Goal: Information Seeking & Learning: Understand process/instructions

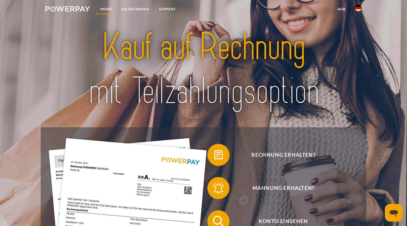
click at [106, 8] on link "Home" at bounding box center [106, 9] width 21 height 10
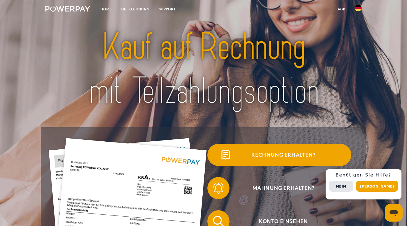
click at [273, 153] on span "Rechnung erhalten?" at bounding box center [284, 155] width 136 height 22
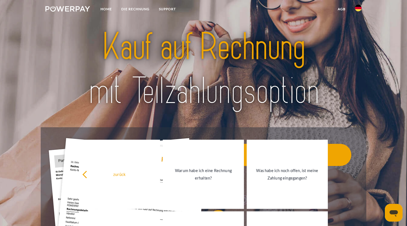
click at [273, 153] on link "Was habe ich noch offen, ist meine Zahlung eingegangen?" at bounding box center [287, 174] width 81 height 69
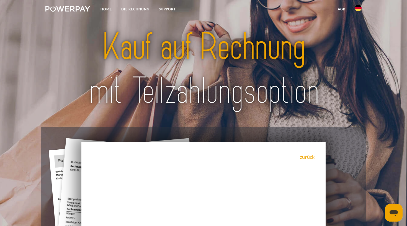
click at [254, 120] on div at bounding box center [204, 69] width 326 height 116
click at [78, 8] on img at bounding box center [67, 9] width 45 height 6
click at [358, 9] on img at bounding box center [358, 8] width 7 height 7
click at [358, 39] on img at bounding box center [358, 40] width 7 height 7
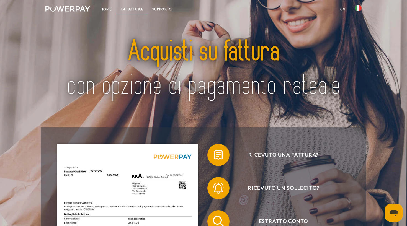
click at [136, 8] on link "LA FATTURA" at bounding box center [132, 9] width 31 height 10
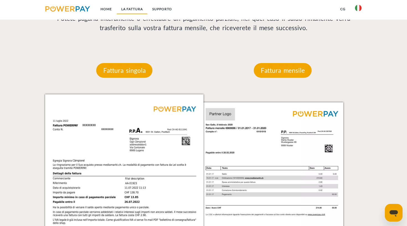
scroll to position [483, 0]
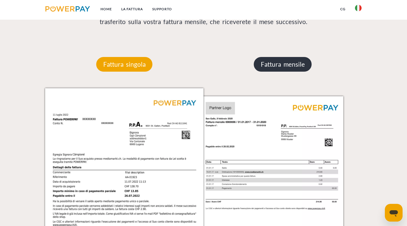
click at [280, 66] on p "Fattura mensile" at bounding box center [283, 64] width 58 height 15
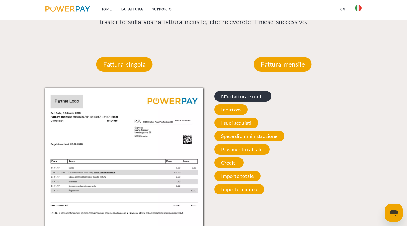
click at [251, 97] on span "N°di fattura e conto" at bounding box center [242, 96] width 57 height 11
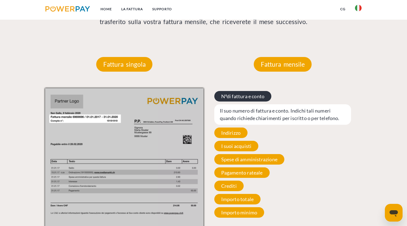
click at [251, 97] on span "N°di fattura e conto" at bounding box center [242, 96] width 57 height 11
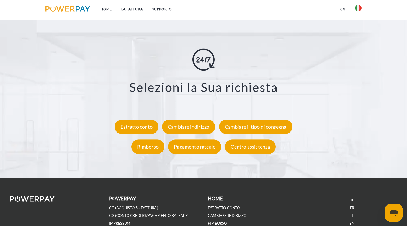
scroll to position [1037, 0]
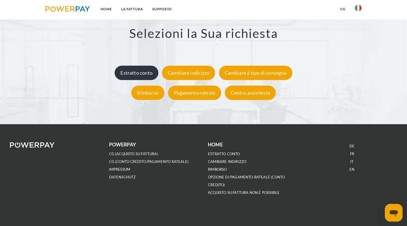
click at [139, 73] on div "Estratto conto" at bounding box center [137, 73] width 44 height 14
